Goal: Find specific page/section: Find specific page/section

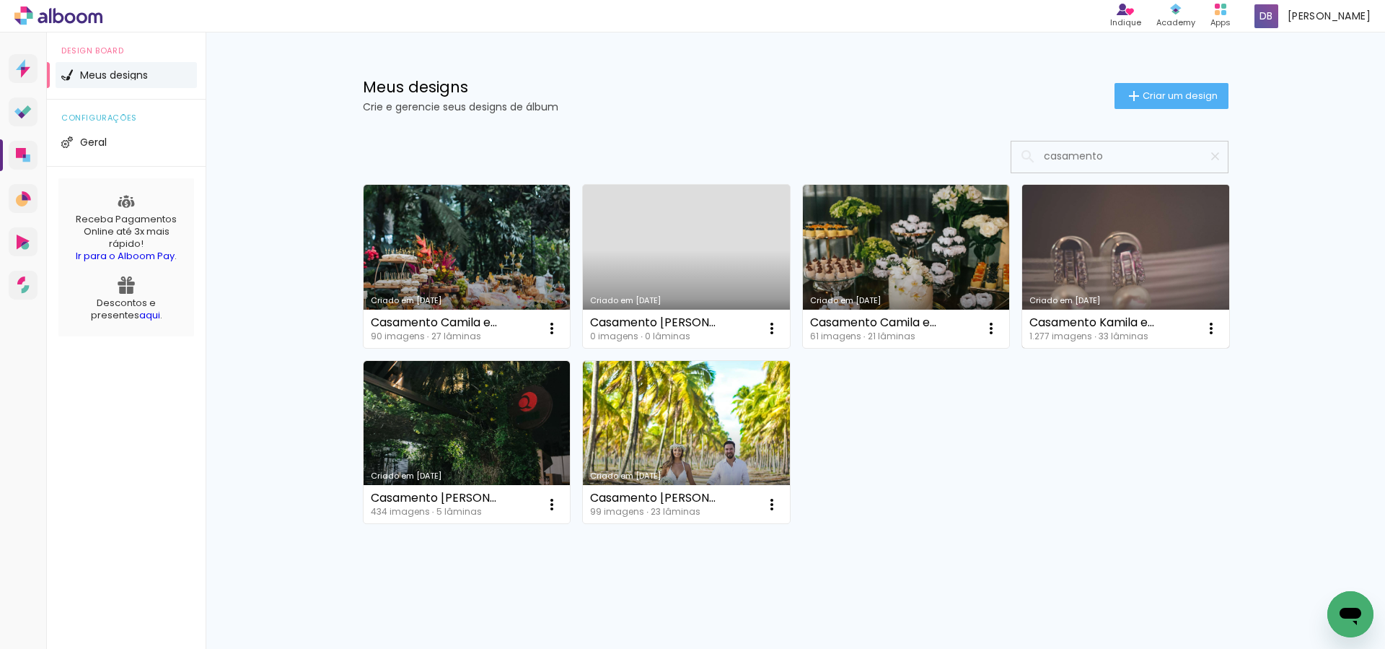
type input "casamento"
type paper-input "casamento"
click at [1177, 256] on link "Criado em [DATE]" at bounding box center [1125, 266] width 207 height 163
